Goal: Task Accomplishment & Management: Use online tool/utility

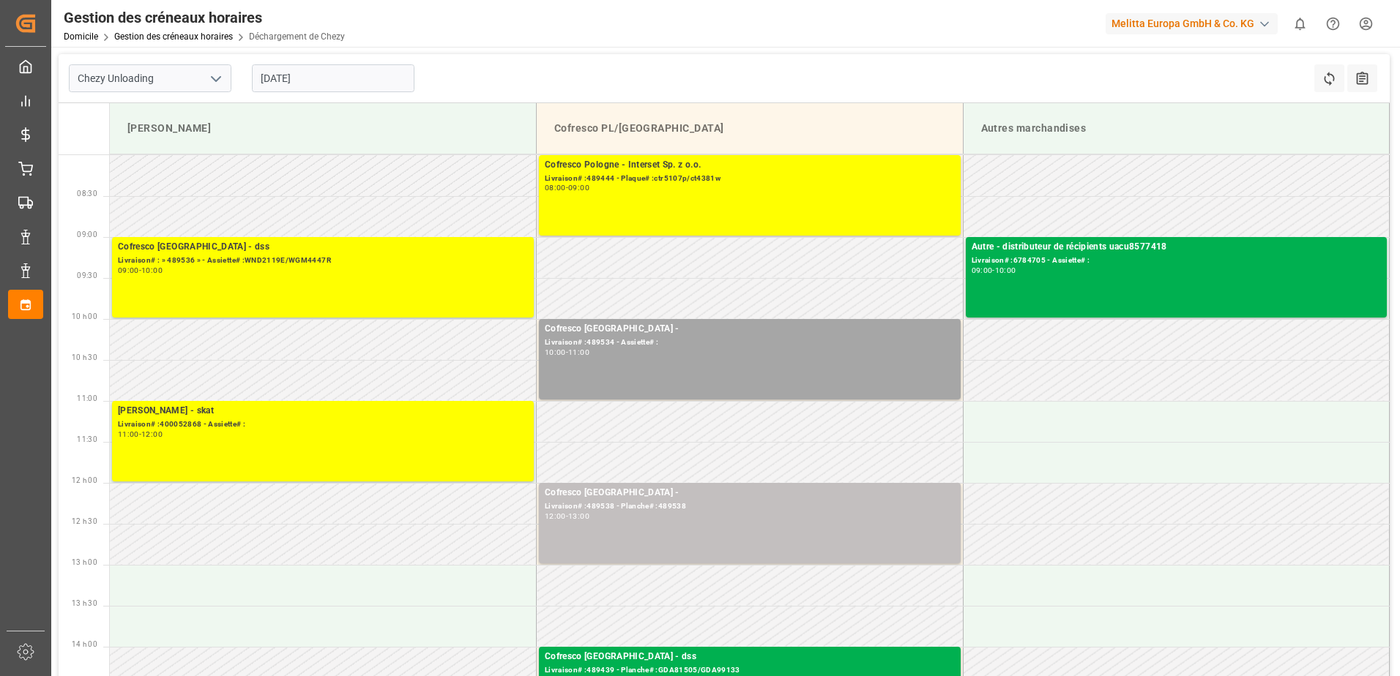
scroll to position [146, 0]
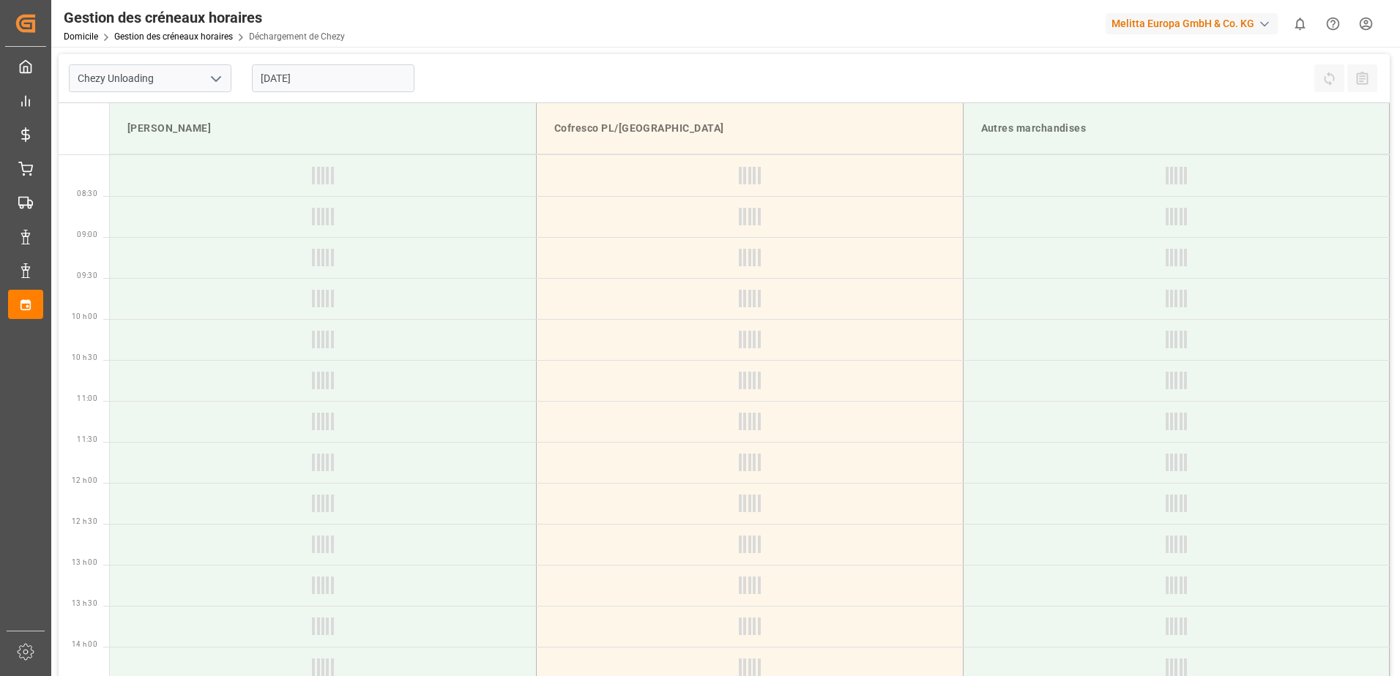
type input "Chezy Unloading"
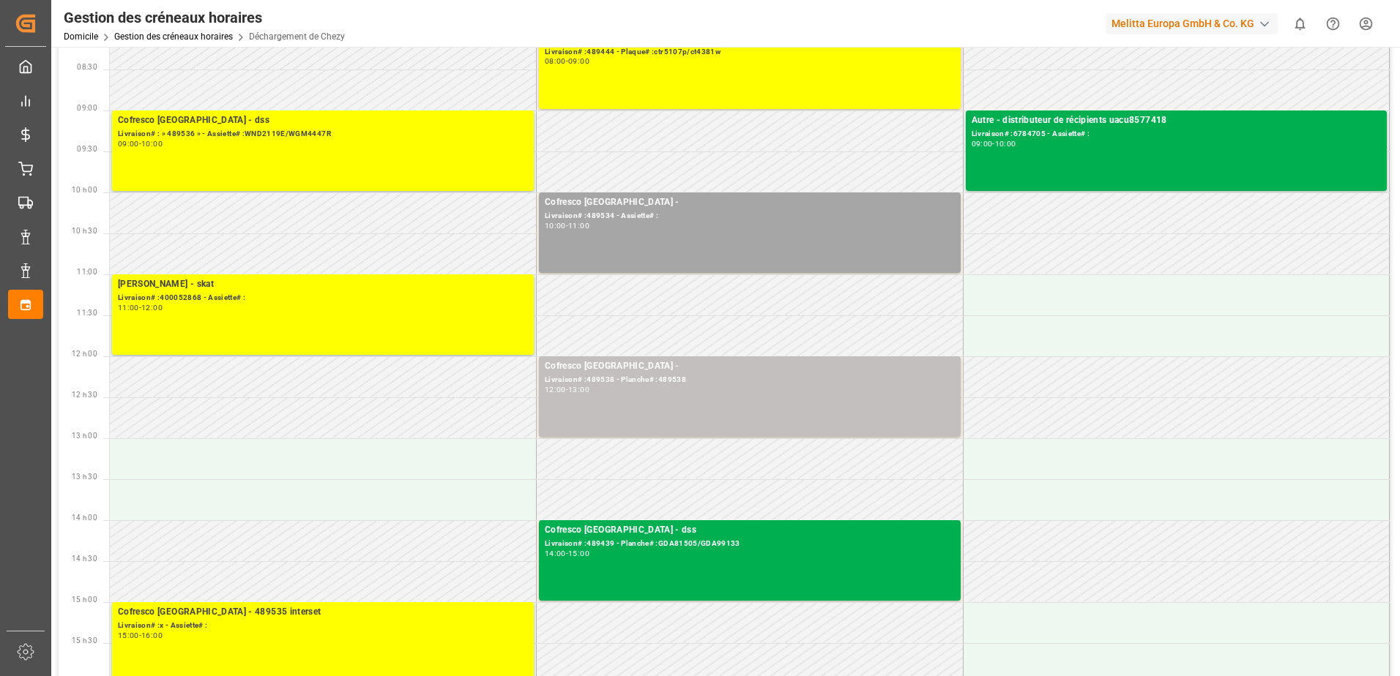
scroll to position [146, 0]
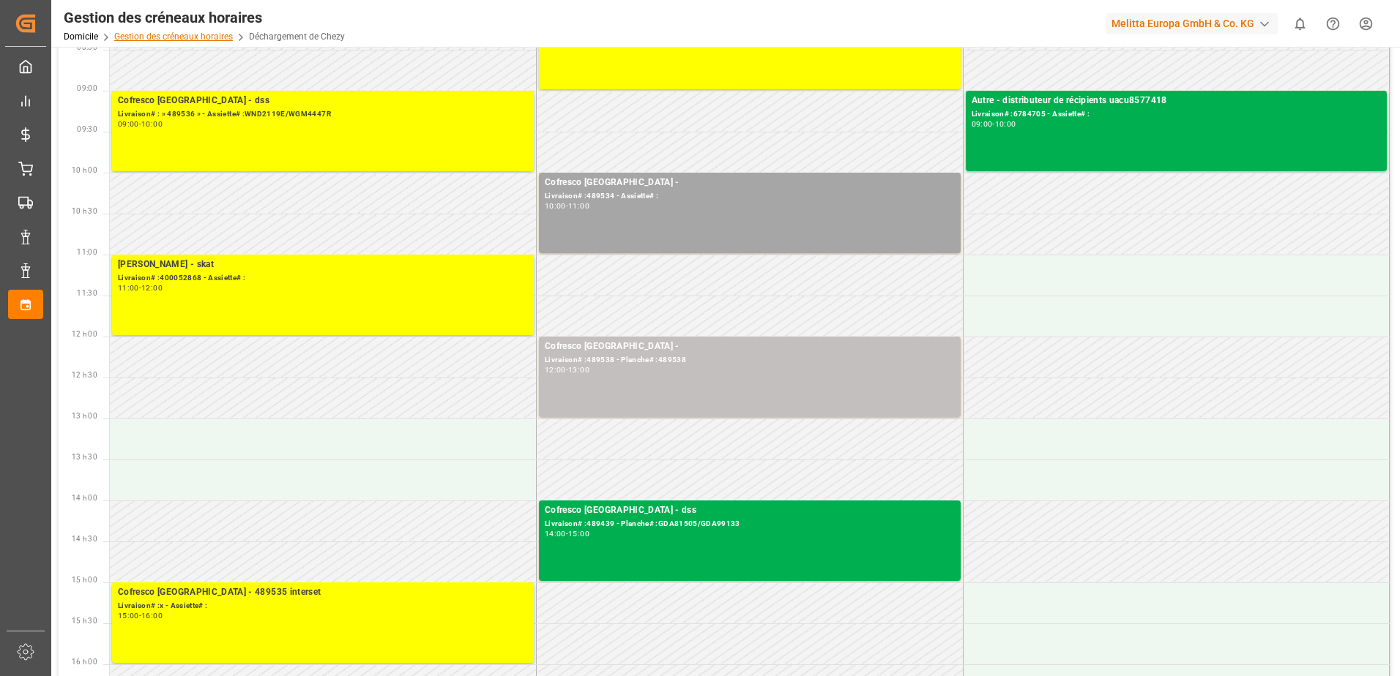
click at [185, 38] on link "Gestion des créneaux horaires" at bounding box center [173, 36] width 119 height 10
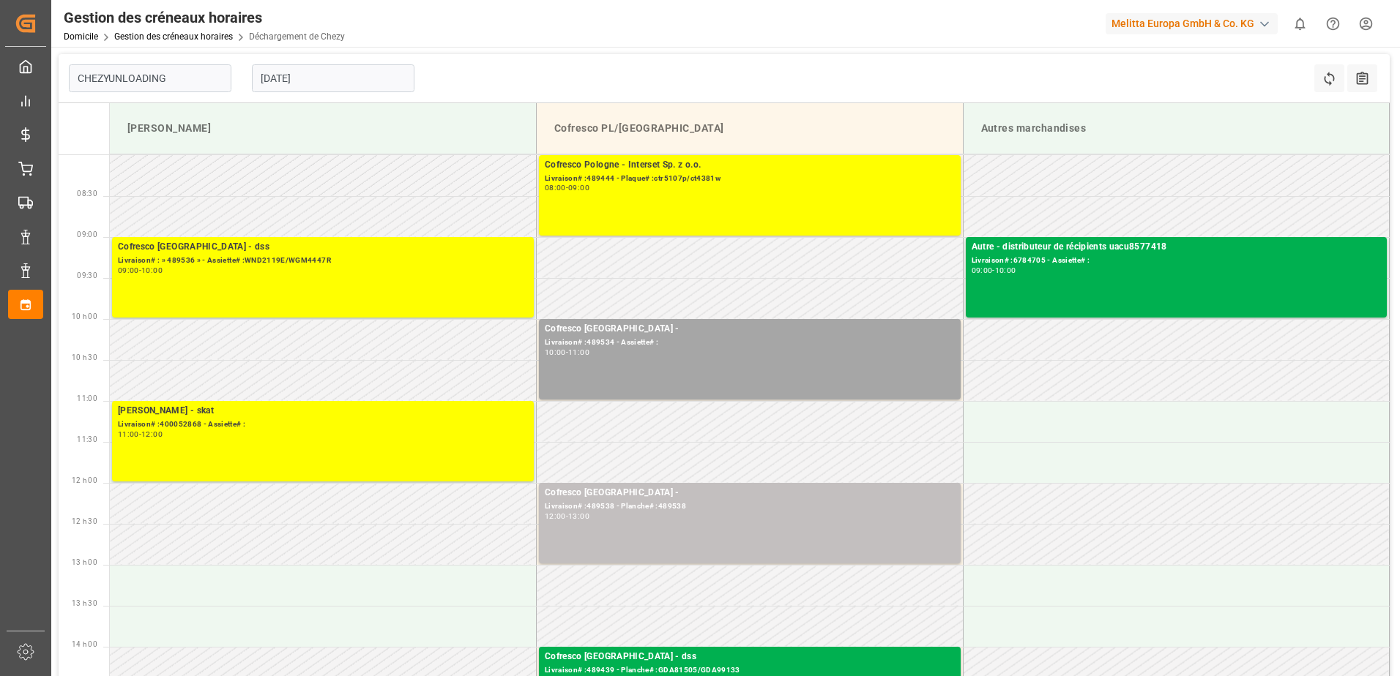
type input "Chezy Unloading"
click at [354, 82] on input "[DATE]" at bounding box center [333, 78] width 163 height 28
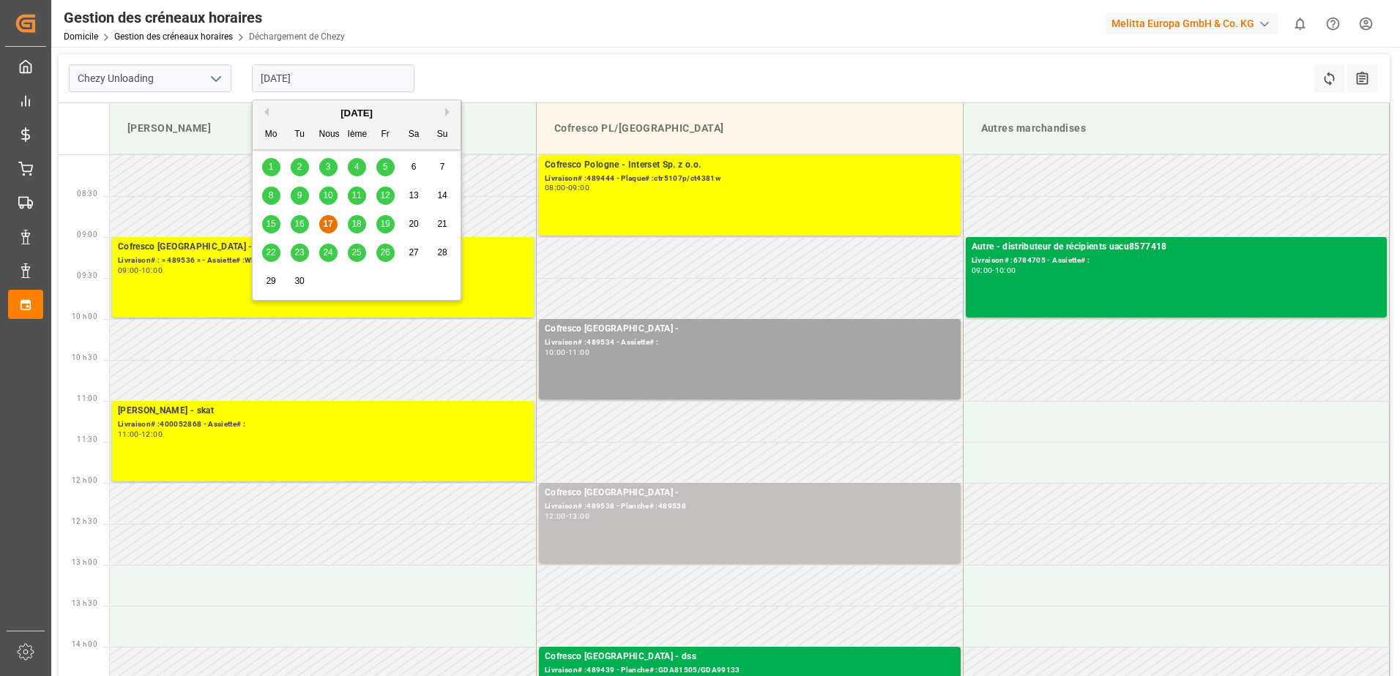
click at [305, 220] on div "16" at bounding box center [300, 225] width 18 height 18
type input "[DATE]"
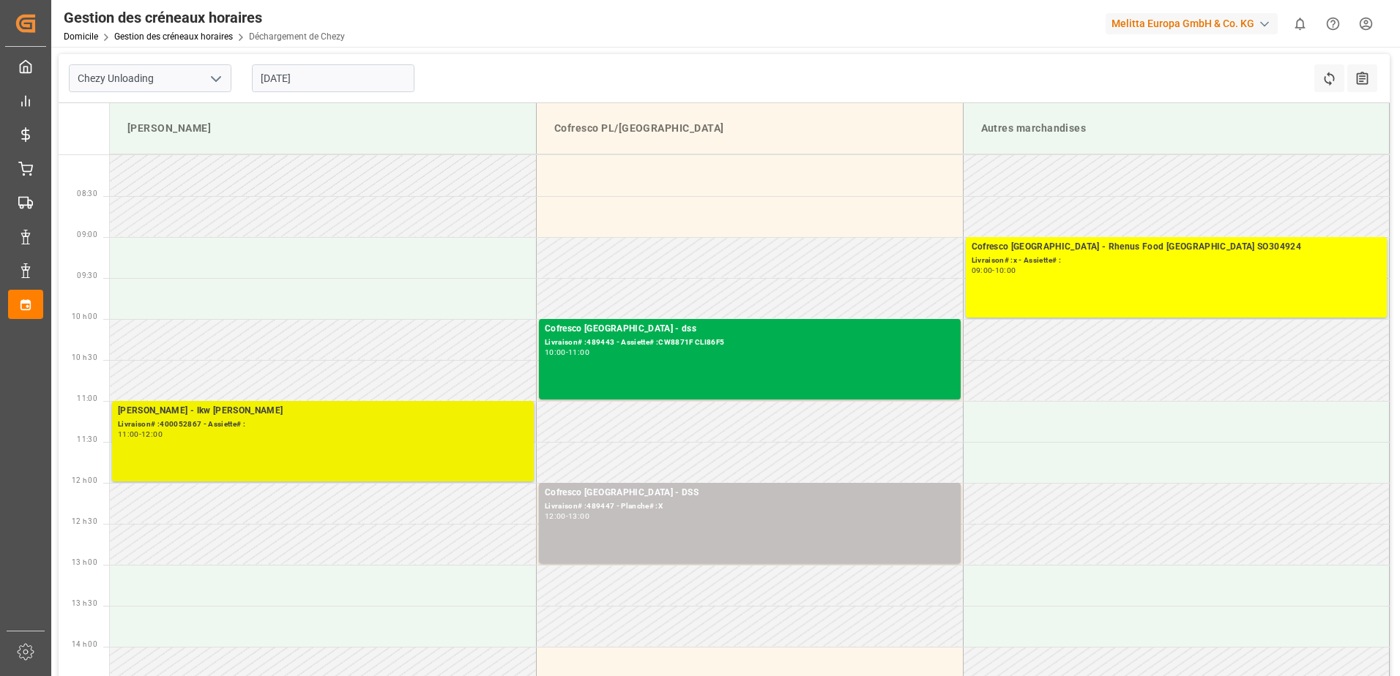
click at [271, 436] on div "11:00 - 12:00" at bounding box center [323, 435] width 410 height 8
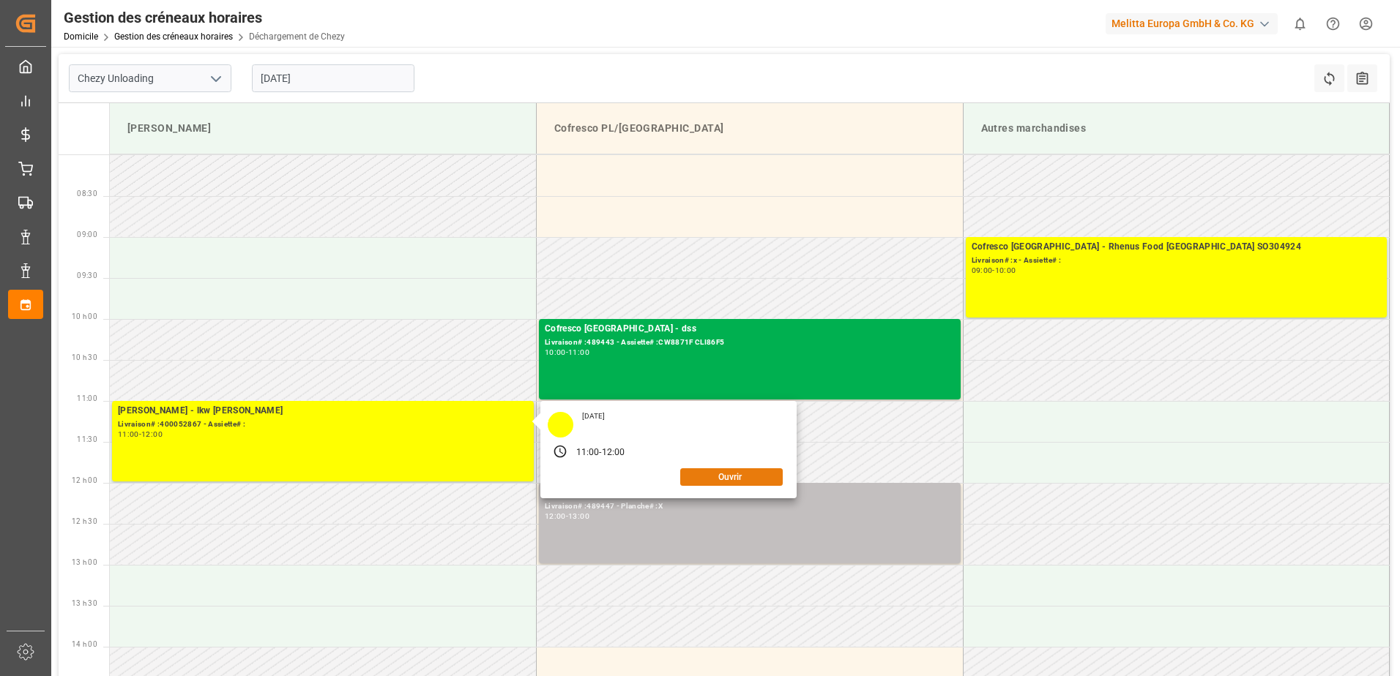
click at [701, 475] on button "Ouvrir" at bounding box center [731, 477] width 102 height 18
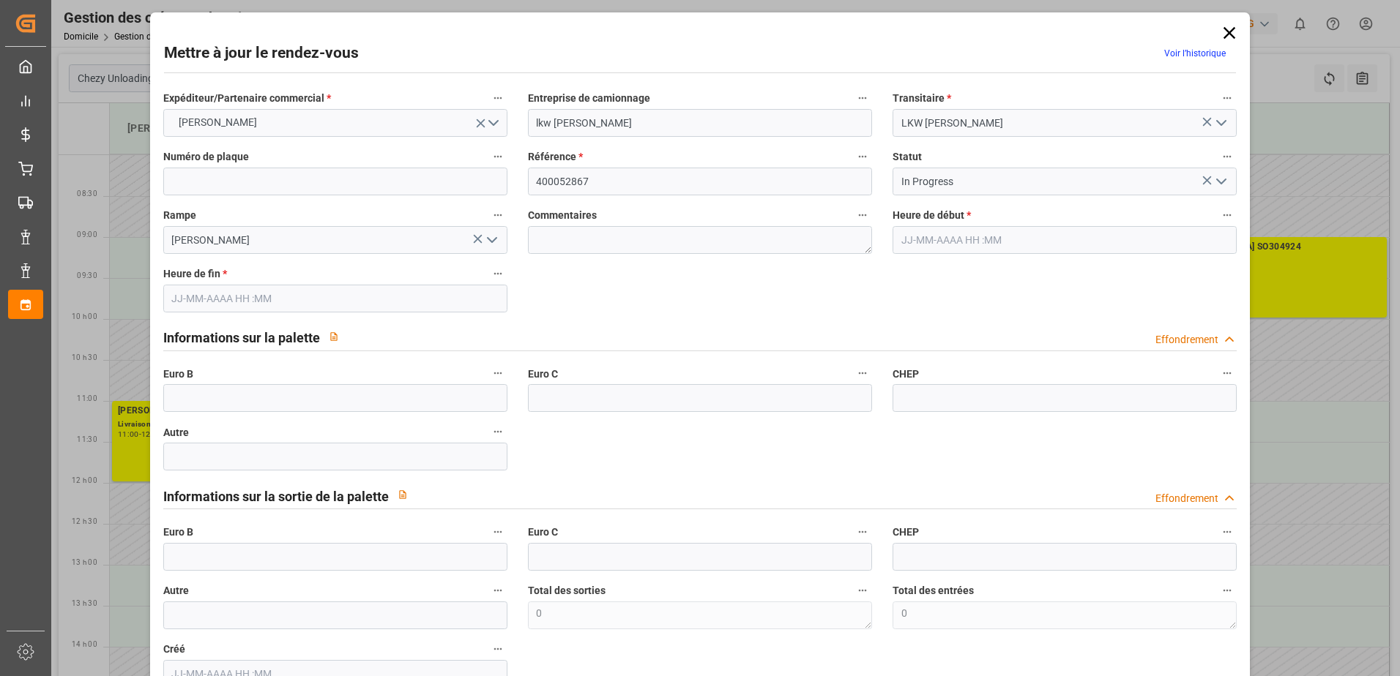
type input "[DATE] 11:00"
type input "[DATE] 12:00"
type input "[DATE] 09:47"
click at [1220, 181] on polyline "Ouvrir le menu" at bounding box center [1221, 181] width 9 height 4
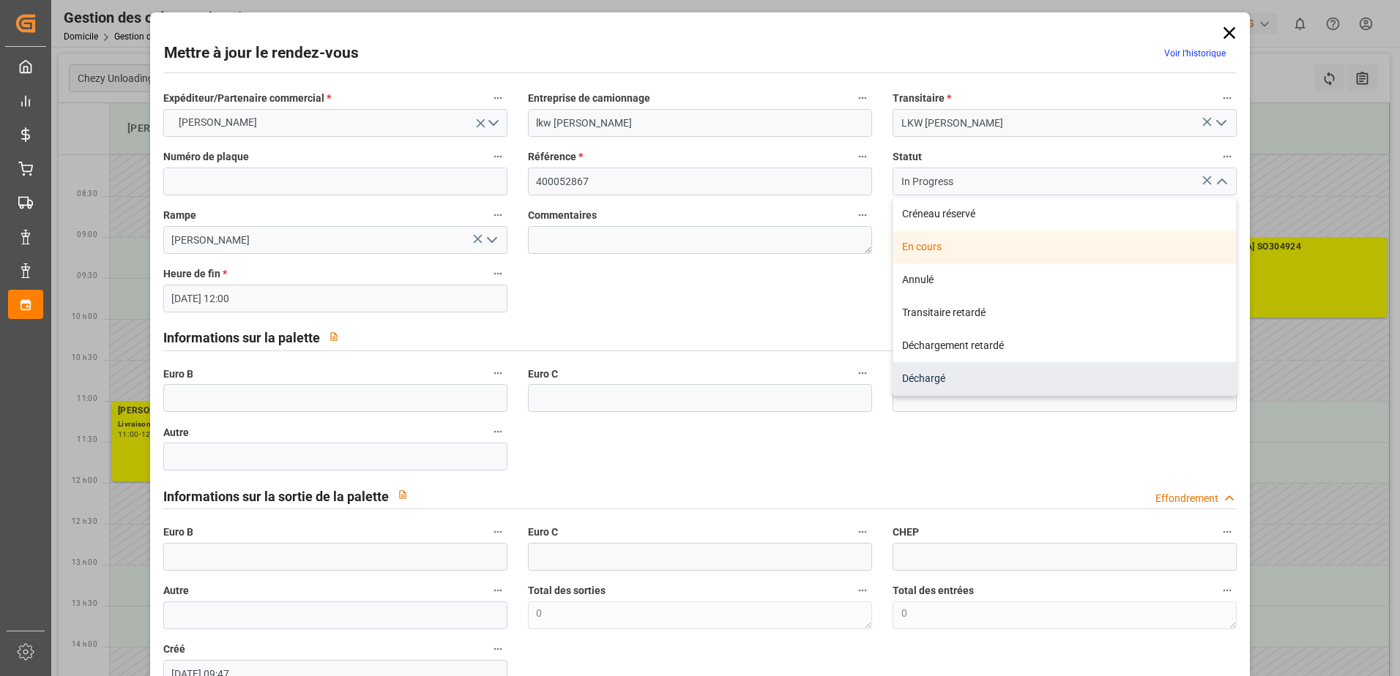
click at [1035, 376] on div "Déchargé" at bounding box center [1064, 378] width 343 height 33
type input "Unloaded"
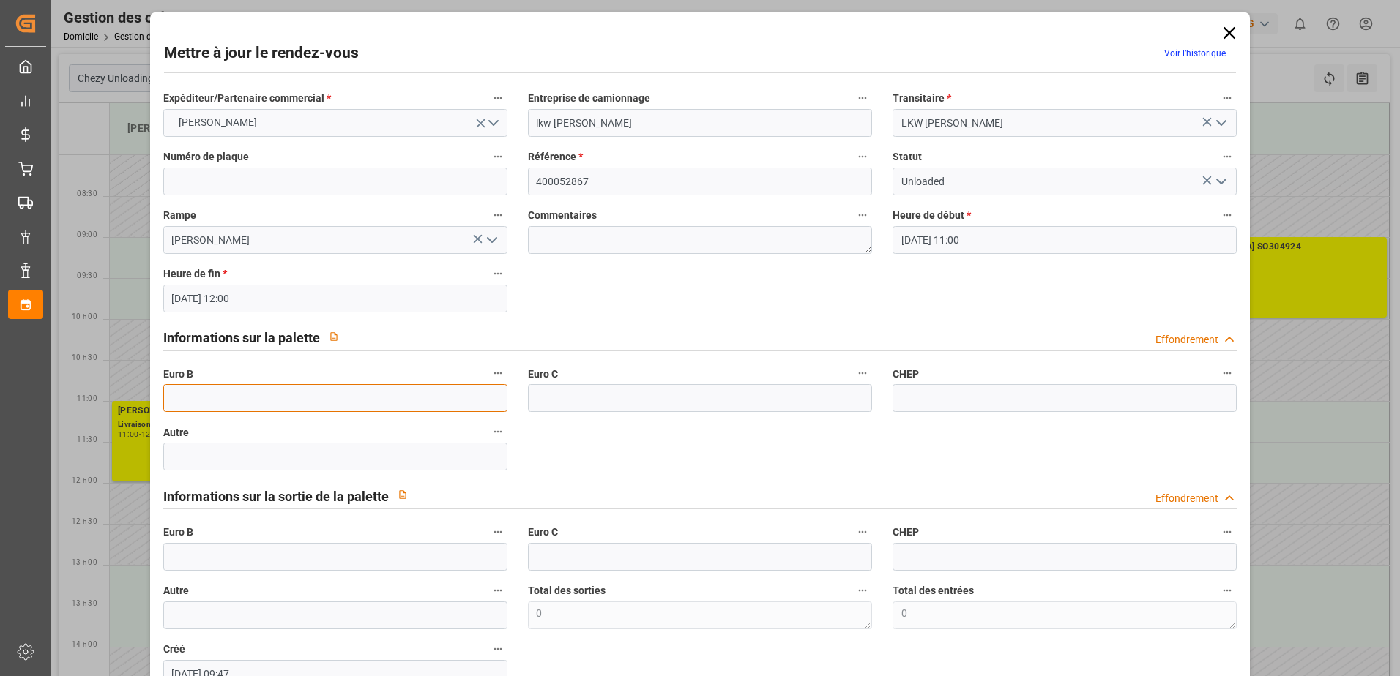
click at [224, 399] on input "text" at bounding box center [335, 398] width 344 height 28
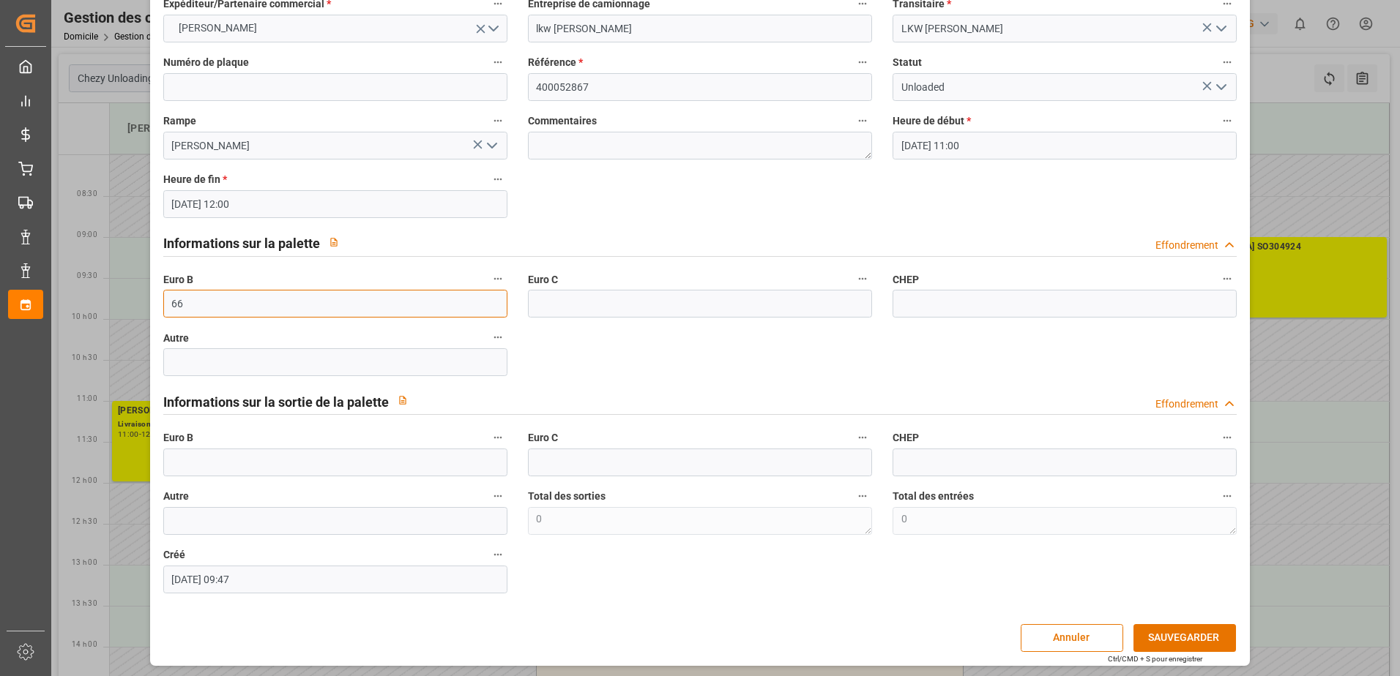
scroll to position [97, 0]
type input "66"
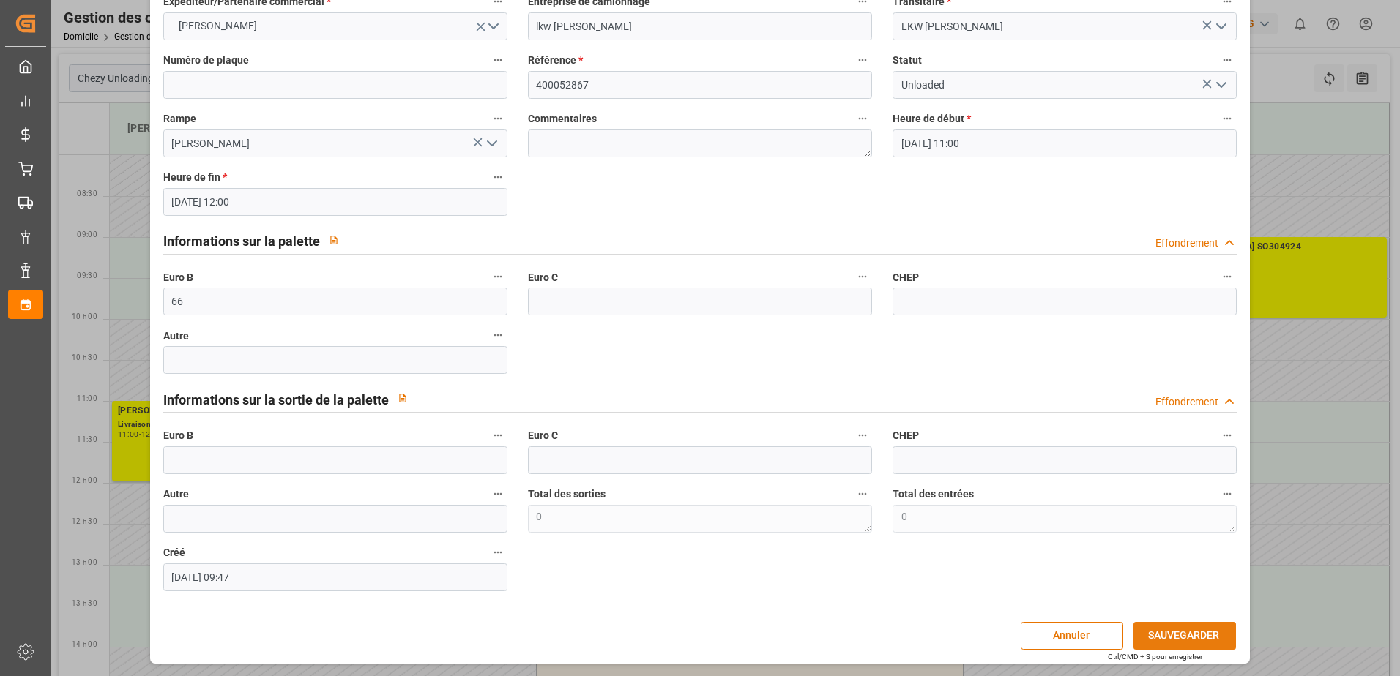
click at [1163, 633] on button "SAUVEGARDER" at bounding box center [1184, 636] width 102 height 28
